Goal: Information Seeking & Learning: Learn about a topic

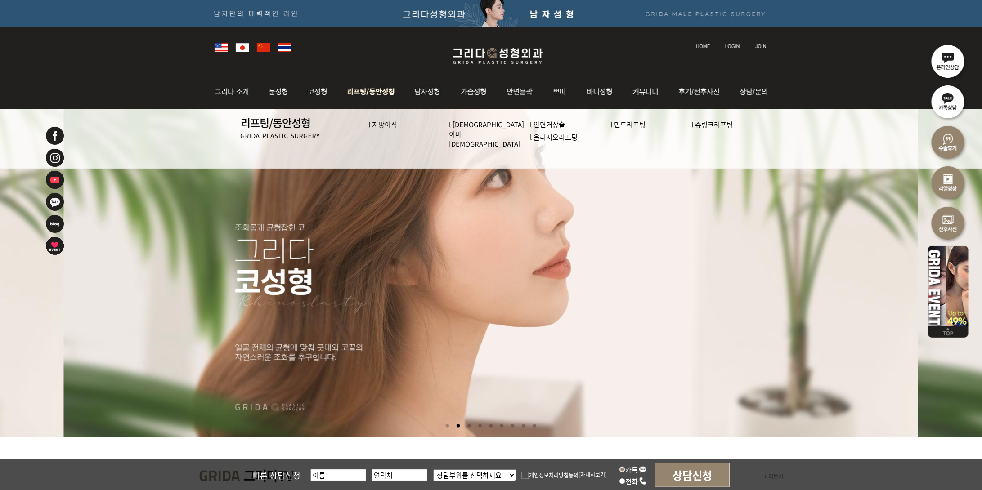
click at [385, 125] on link "l 지방이식" at bounding box center [383, 124] width 29 height 9
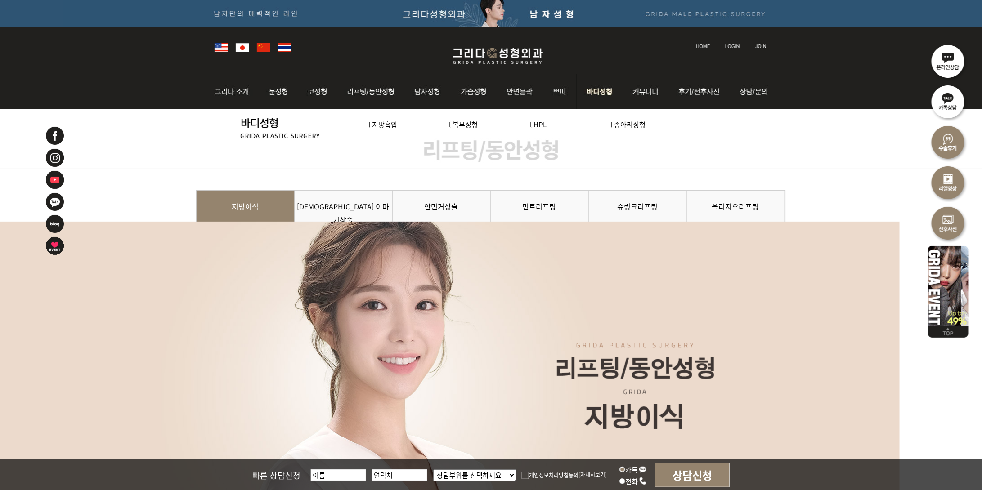
click at [394, 121] on link "l 지방흡입" at bounding box center [383, 124] width 29 height 9
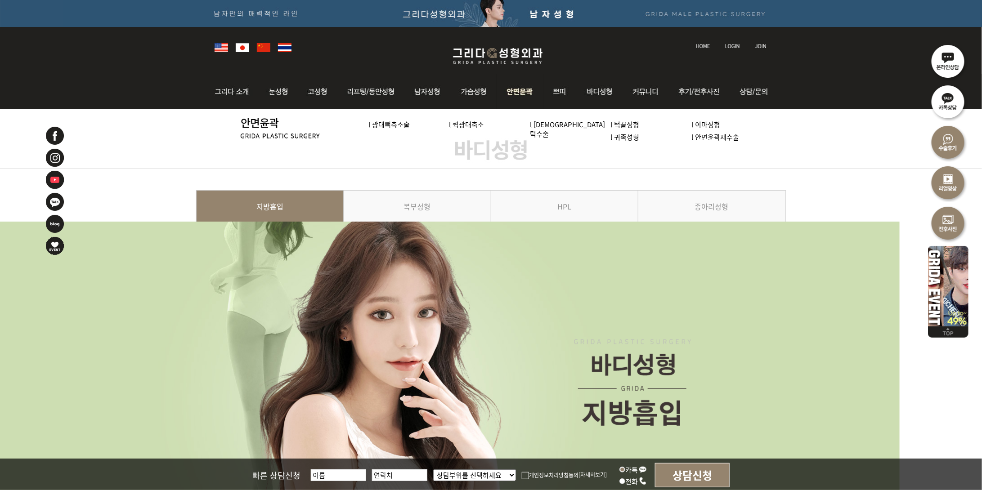
click at [472, 126] on link "l 퀵광대축소" at bounding box center [467, 124] width 35 height 9
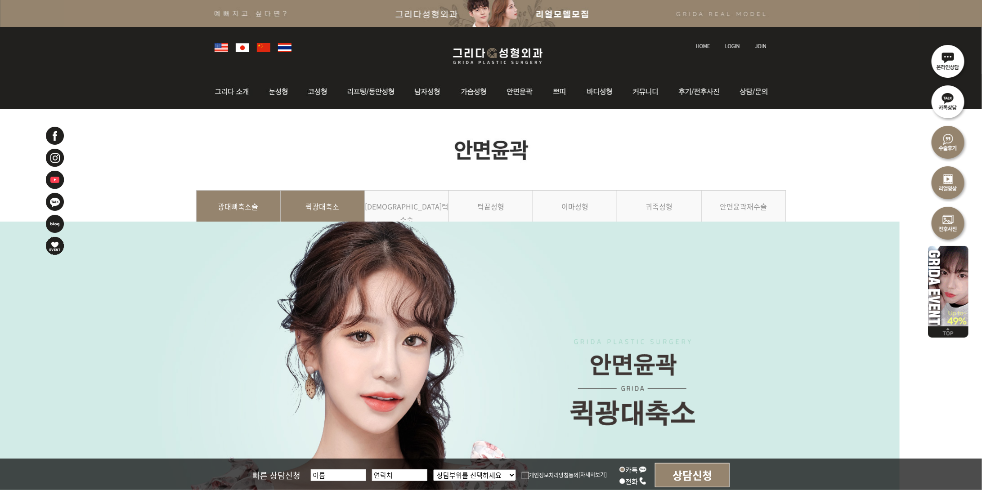
click at [234, 231] on link "광대뼈축소술" at bounding box center [238, 210] width 85 height 41
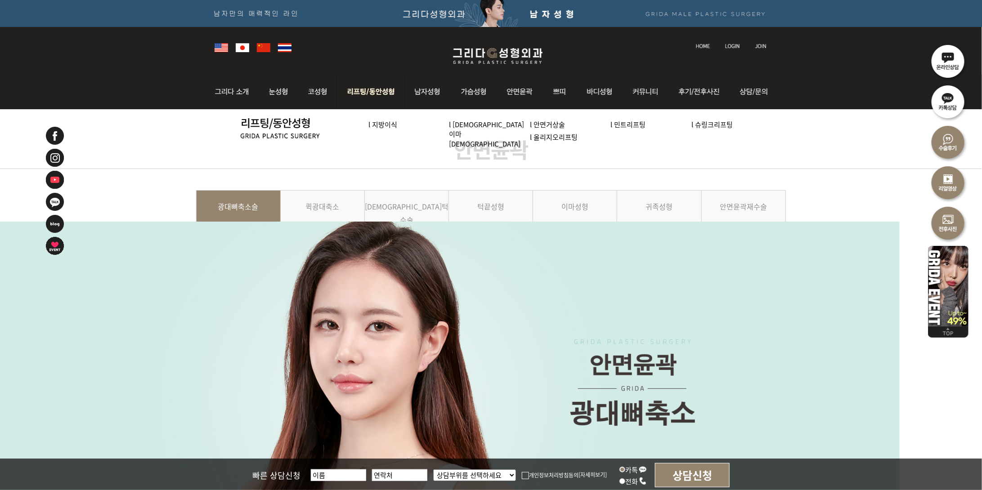
click at [374, 125] on link "l 지방이식" at bounding box center [383, 124] width 29 height 9
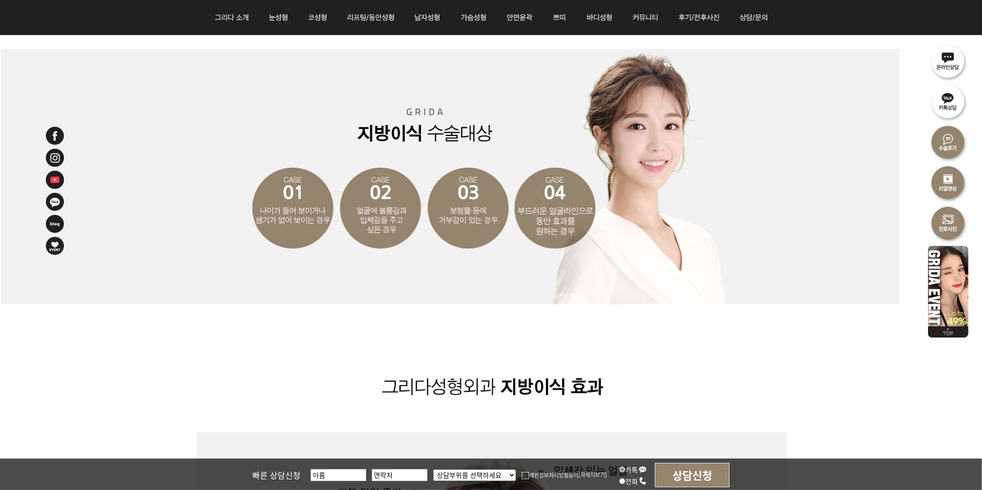
scroll to position [1376, 0]
